Goal: Navigation & Orientation: Find specific page/section

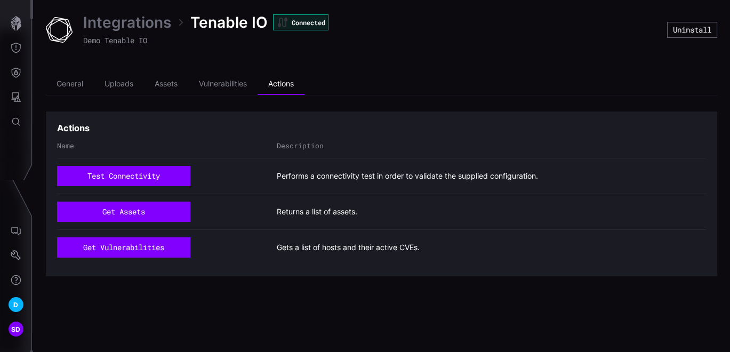
click at [128, 25] on link "Integrations" at bounding box center [127, 22] width 88 height 19
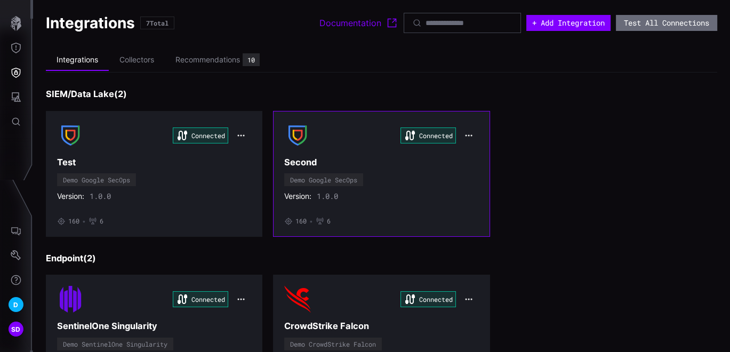
click at [388, 198] on div "Version: 1.0.0" at bounding box center [381, 197] width 194 height 10
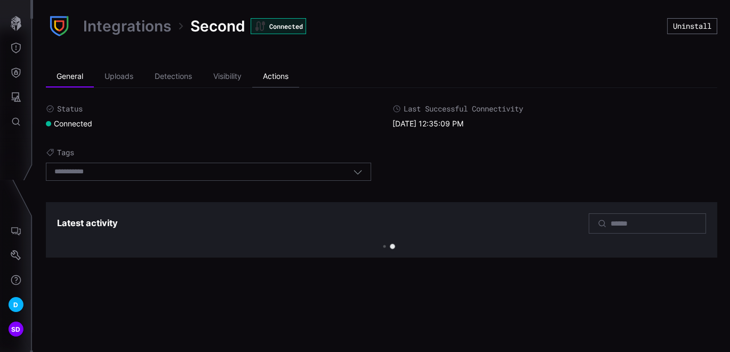
click at [285, 76] on li "Actions" at bounding box center [275, 76] width 47 height 21
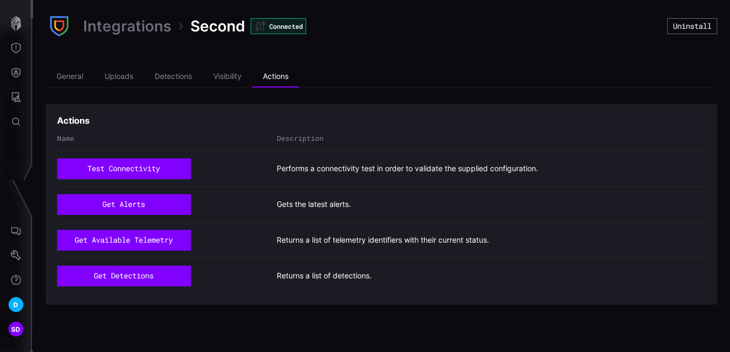
click at [379, 64] on div "Integrations Second Connected Uninstall General Uploads Detections Visibility A…" at bounding box center [381, 158] width 697 height 317
click at [127, 25] on link "Integrations" at bounding box center [127, 26] width 88 height 19
